Goal: Transaction & Acquisition: Book appointment/travel/reservation

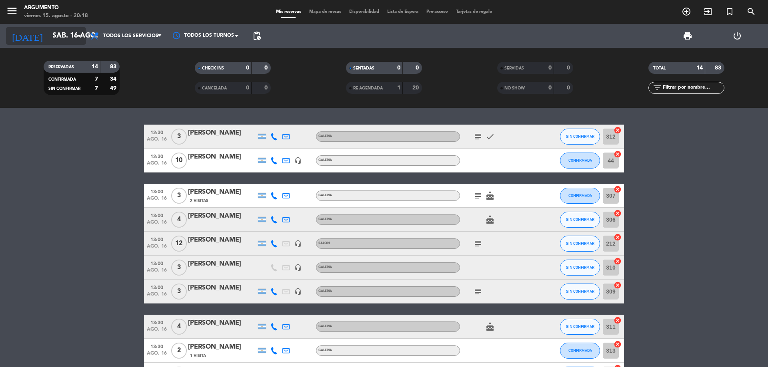
click at [78, 32] on icon "arrow_drop_down" at bounding box center [79, 36] width 10 height 10
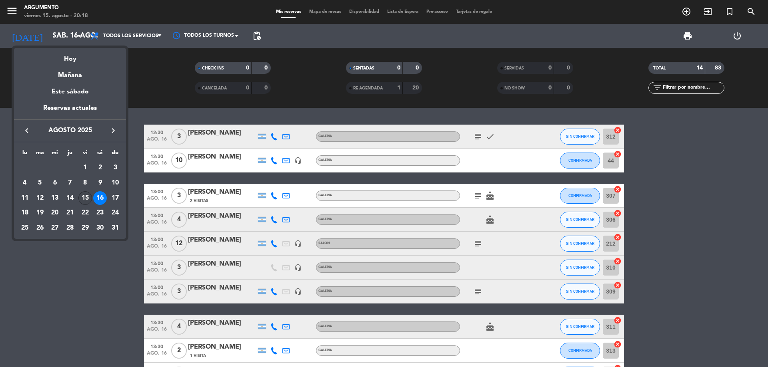
click at [84, 199] on div "15" at bounding box center [85, 198] width 14 height 14
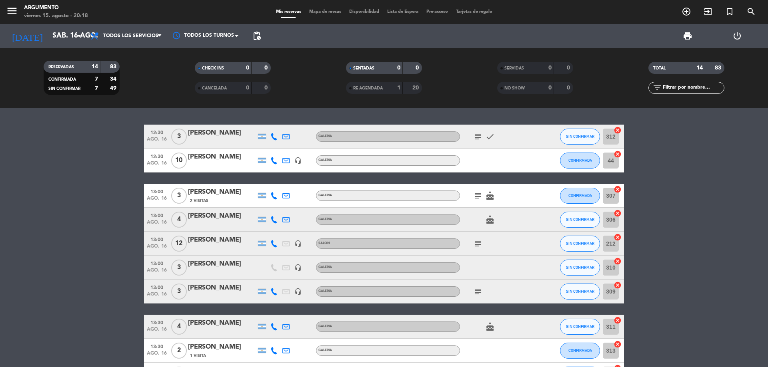
type input "vie. 15 ago."
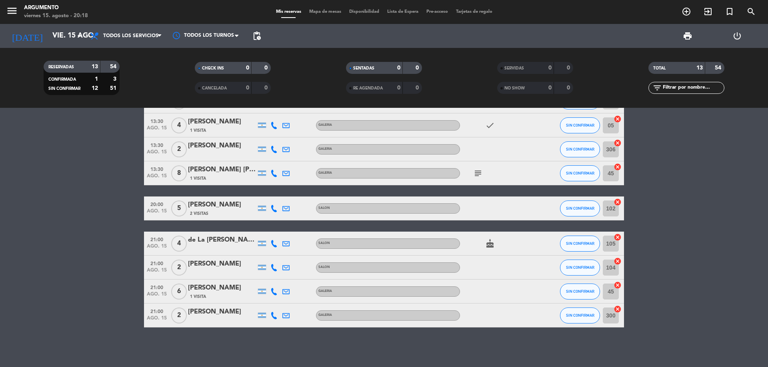
scroll to position [154, 0]
click at [109, 31] on span "Todos los servicios" at bounding box center [126, 36] width 80 height 18
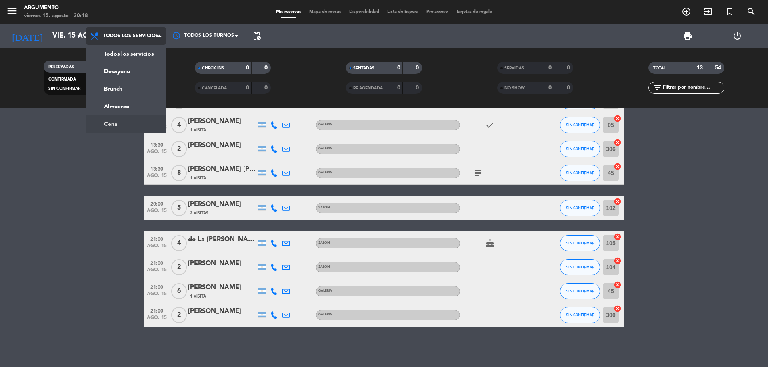
click at [121, 125] on ng-component "menu Argumento viernes 15. agosto - 20:18 Mis reservas Mapa de mesas Disponibil…" at bounding box center [384, 183] width 768 height 367
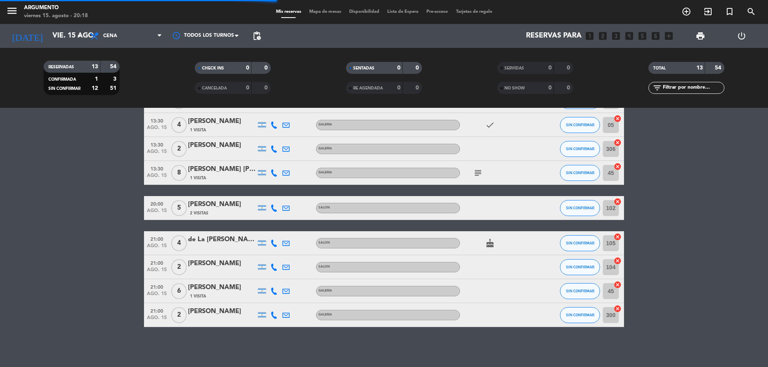
scroll to position [0, 0]
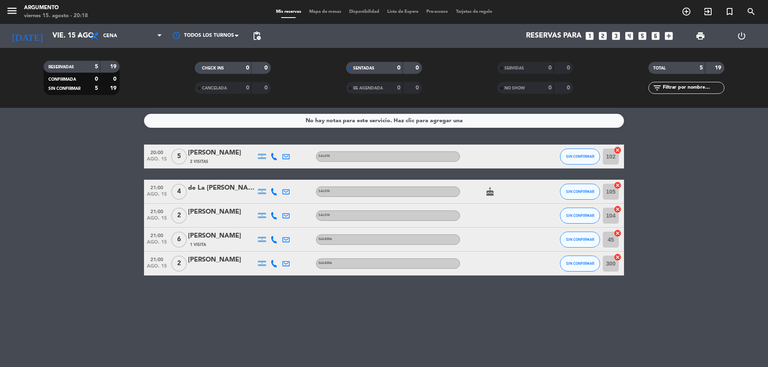
click at [298, 302] on div "No hay notas para este servicio. Haz clic para agregar una 20:00 ago. 15 5 [PER…" at bounding box center [384, 237] width 768 height 259
drag, startPoint x: 680, startPoint y: 257, endPoint x: 686, endPoint y: 249, distance: 10.2
click at [680, 257] on bookings-row "20:00 ago. 15 5 [PERSON_NAME] 2 Visitas SALON SIN CONFIRMAR 102 cancel 21:00 ag…" at bounding box center [384, 210] width 768 height 131
click at [606, 36] on icon "looks_two" at bounding box center [602, 36] width 10 height 10
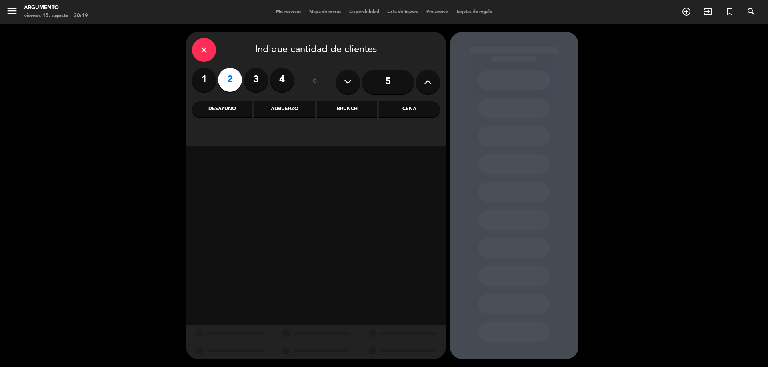
click at [291, 108] on div "Almuerzo" at bounding box center [284, 110] width 60 height 16
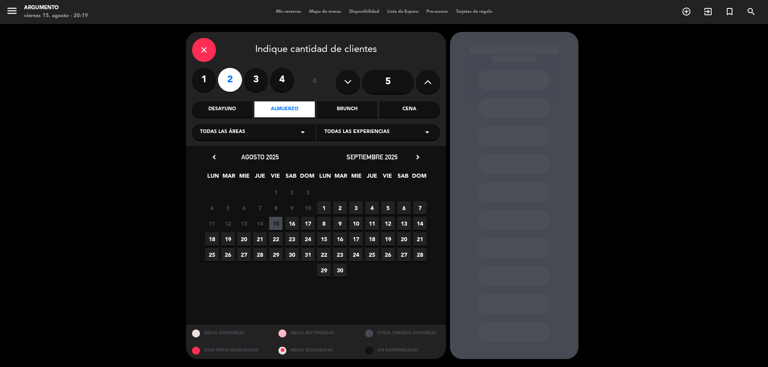
click at [292, 225] on span "16" at bounding box center [291, 223] width 13 height 13
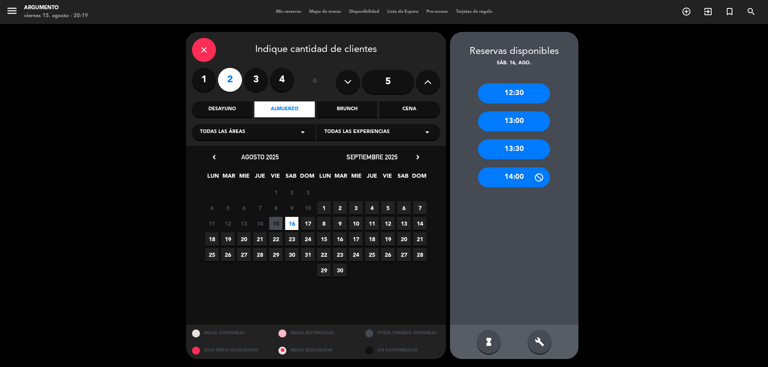
click at [511, 114] on div "13:00" at bounding box center [514, 122] width 72 height 20
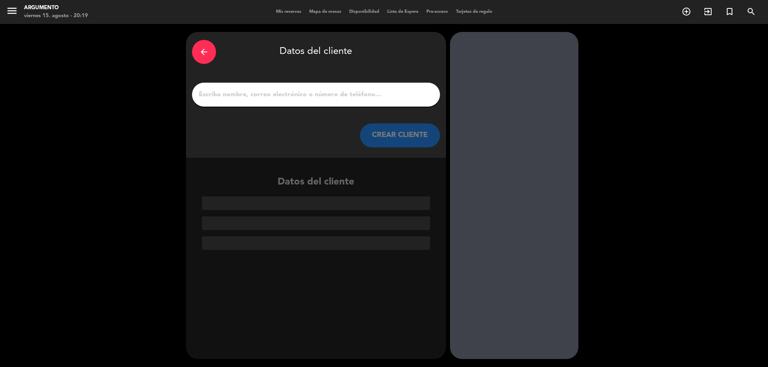
click at [332, 94] on input "1" at bounding box center [316, 94] width 236 height 11
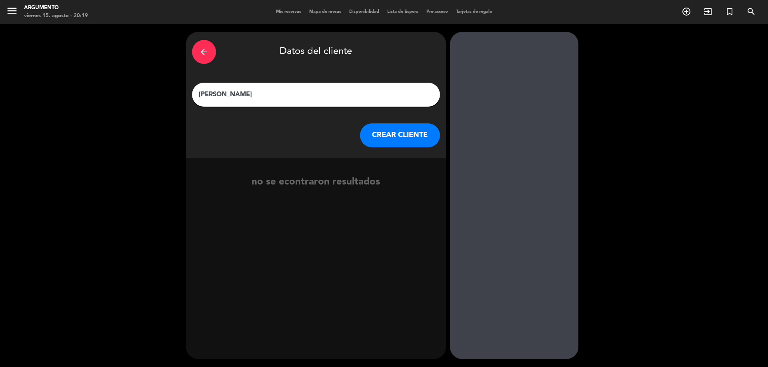
type input "[PERSON_NAME]"
click at [404, 140] on button "CREAR CLIENTE" at bounding box center [400, 136] width 80 height 24
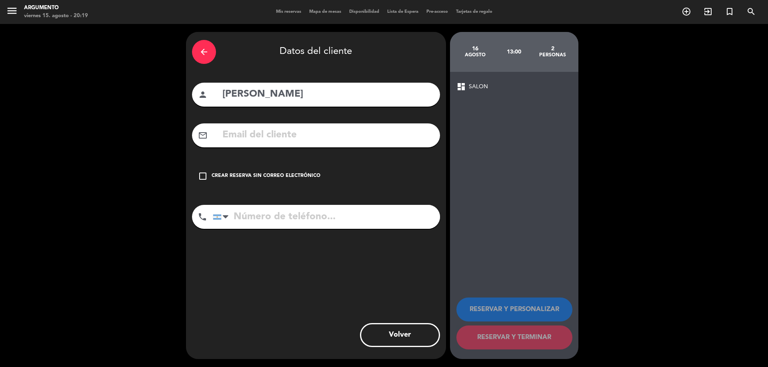
click at [305, 174] on div "Crear reserva sin correo electrónico" at bounding box center [265, 176] width 109 height 8
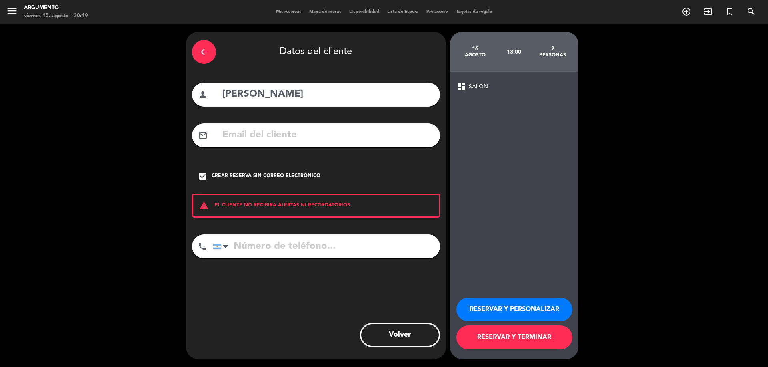
click at [502, 307] on button "RESERVAR Y PERSONALIZAR" at bounding box center [514, 310] width 116 height 24
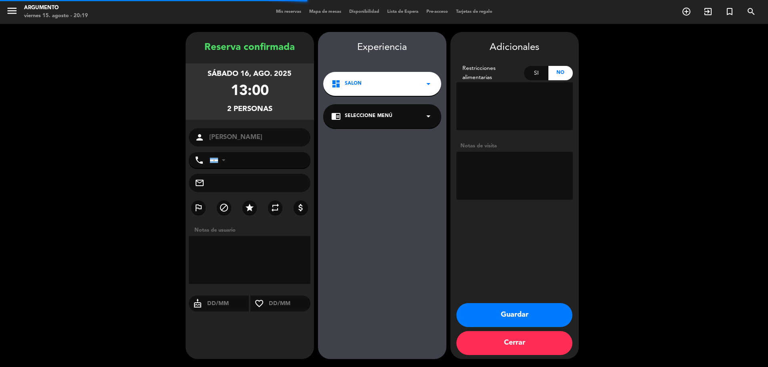
click at [399, 80] on div "dashboard SALON arrow_drop_down" at bounding box center [382, 84] width 118 height 24
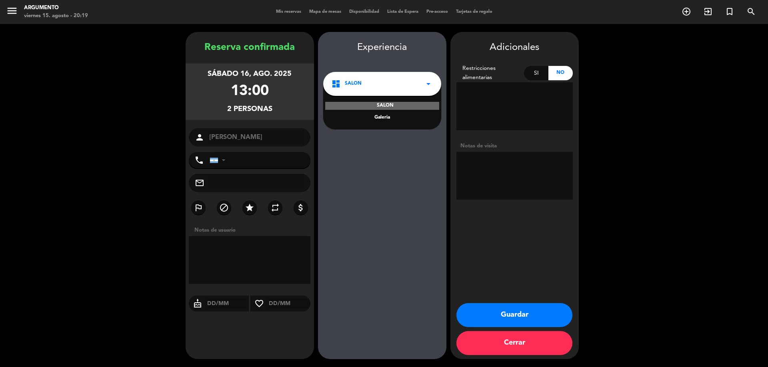
click at [389, 116] on div "Galeria" at bounding box center [382, 118] width 102 height 8
click at [387, 115] on span "Seleccione Menú" at bounding box center [369, 116] width 48 height 8
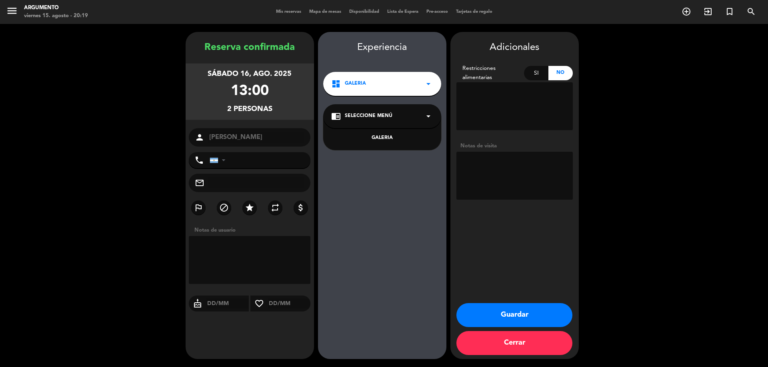
click at [381, 133] on div "GALERIA" at bounding box center [382, 133] width 118 height 34
click at [385, 143] on div "GALERIA" at bounding box center [382, 133] width 118 height 34
click at [386, 142] on div "GALERIA" at bounding box center [382, 138] width 102 height 8
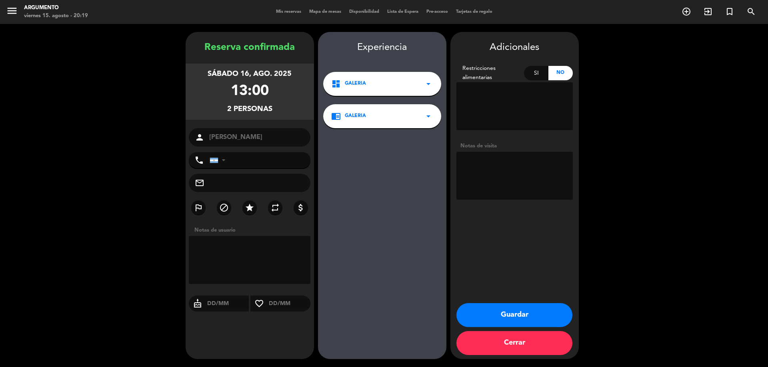
click at [519, 311] on button "Guardar" at bounding box center [514, 315] width 116 height 24
